Goal: Navigation & Orientation: Find specific page/section

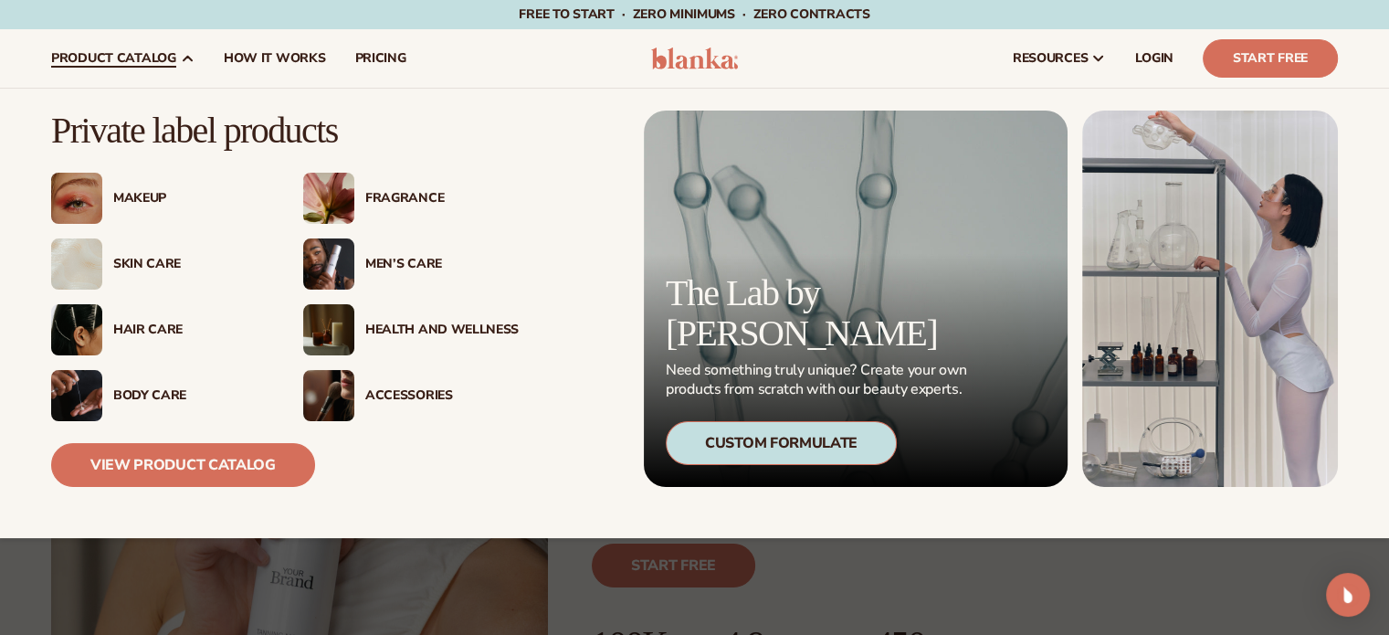
click at [169, 60] on span "product catalog" at bounding box center [113, 58] width 125 height 15
click at [99, 61] on span "product catalog" at bounding box center [113, 58] width 125 height 15
click at [100, 474] on link "View Product Catalog" at bounding box center [183, 465] width 264 height 44
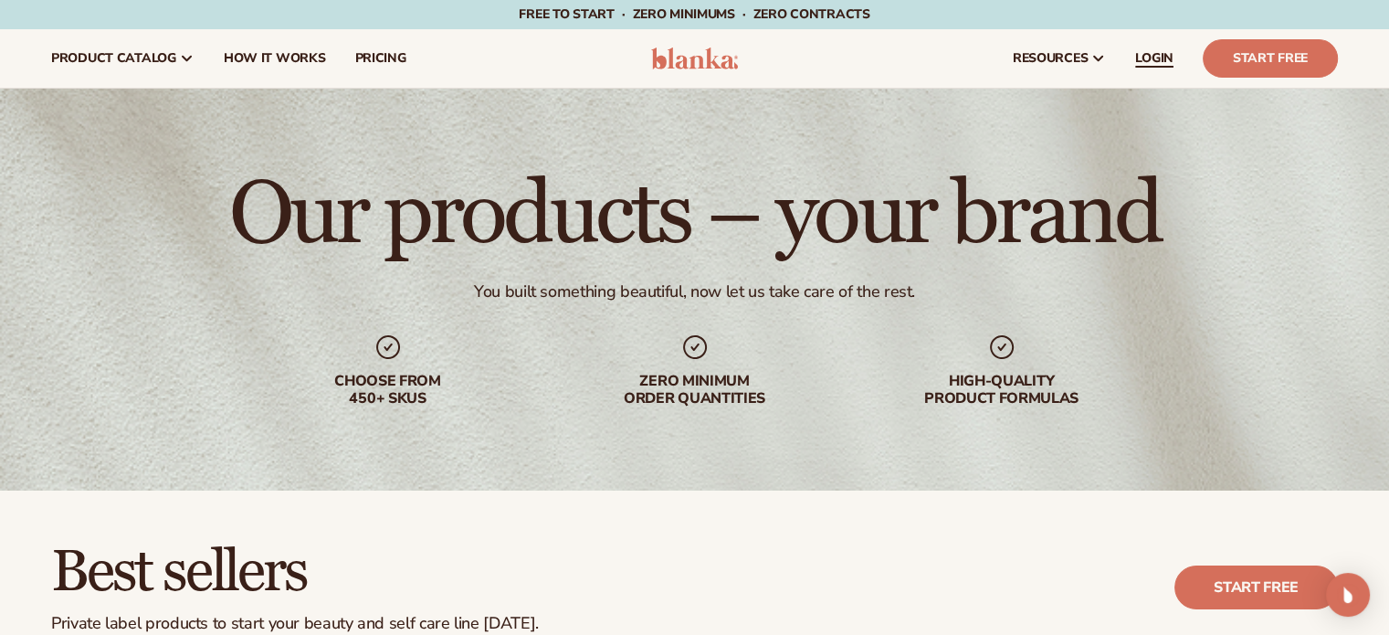
click at [1163, 63] on span "LOGIN" at bounding box center [1154, 58] width 38 height 15
